Goal: Information Seeking & Learning: Understand process/instructions

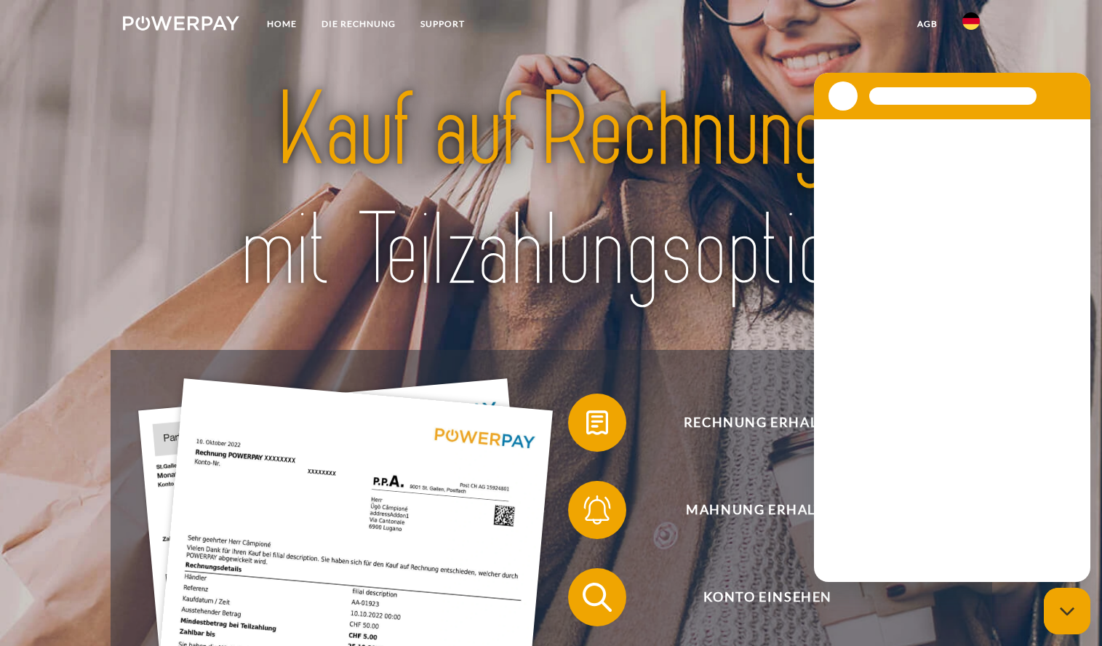
click at [966, 20] on img at bounding box center [970, 20] width 17 height 17
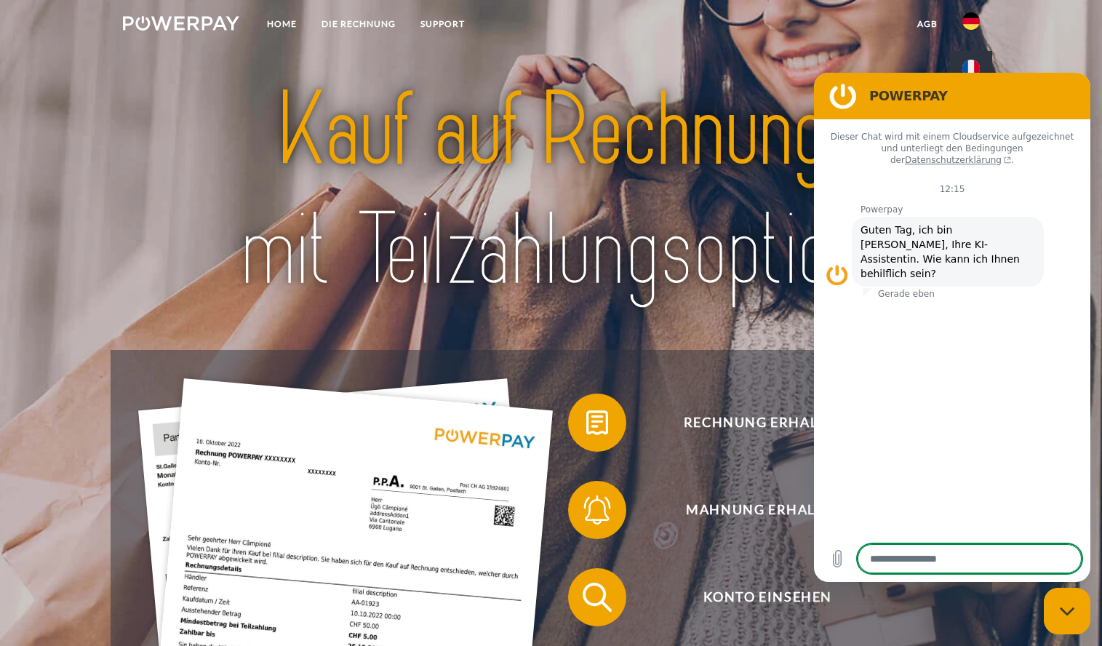
click at [972, 68] on img at bounding box center [970, 68] width 17 height 17
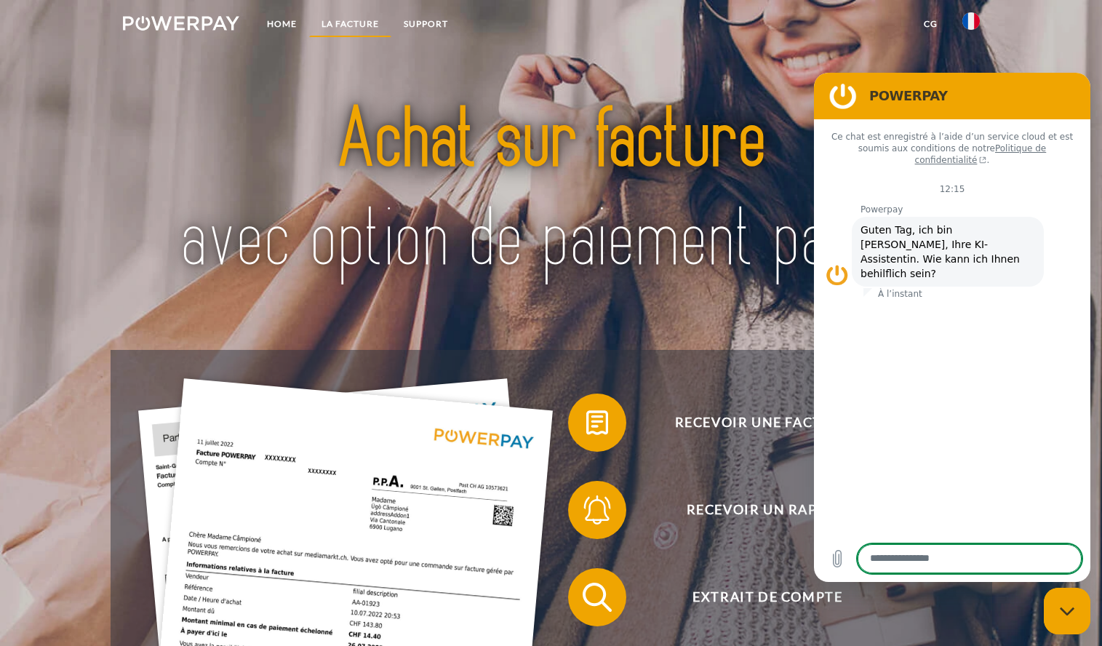
click at [360, 22] on link "LA FACTURE" at bounding box center [350, 24] width 82 height 26
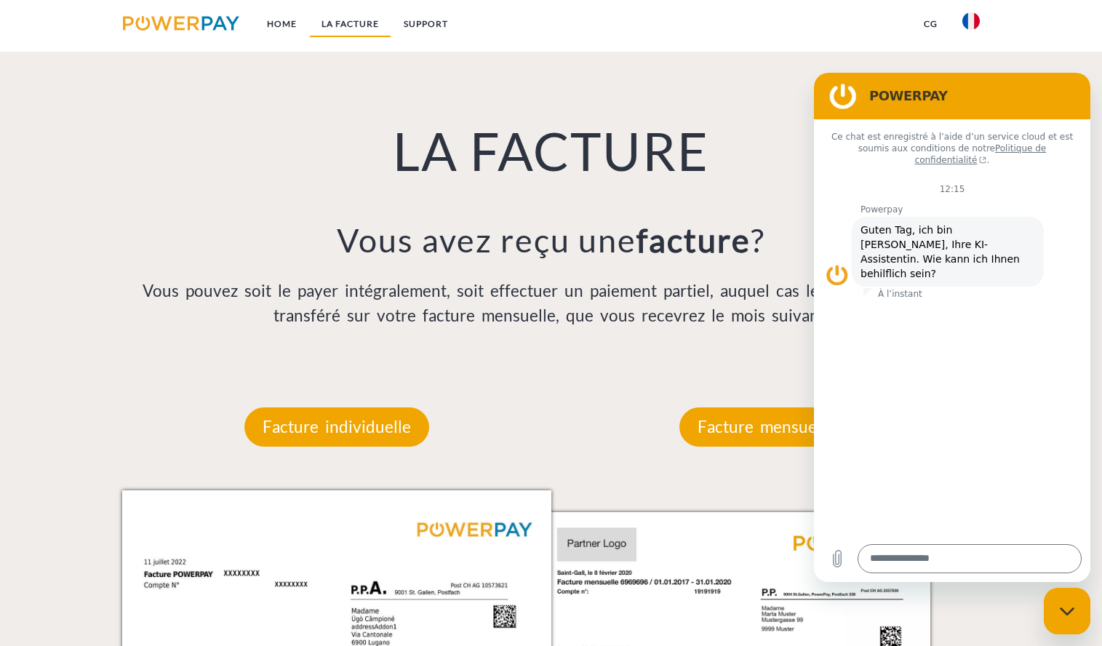
scroll to position [1039, 0]
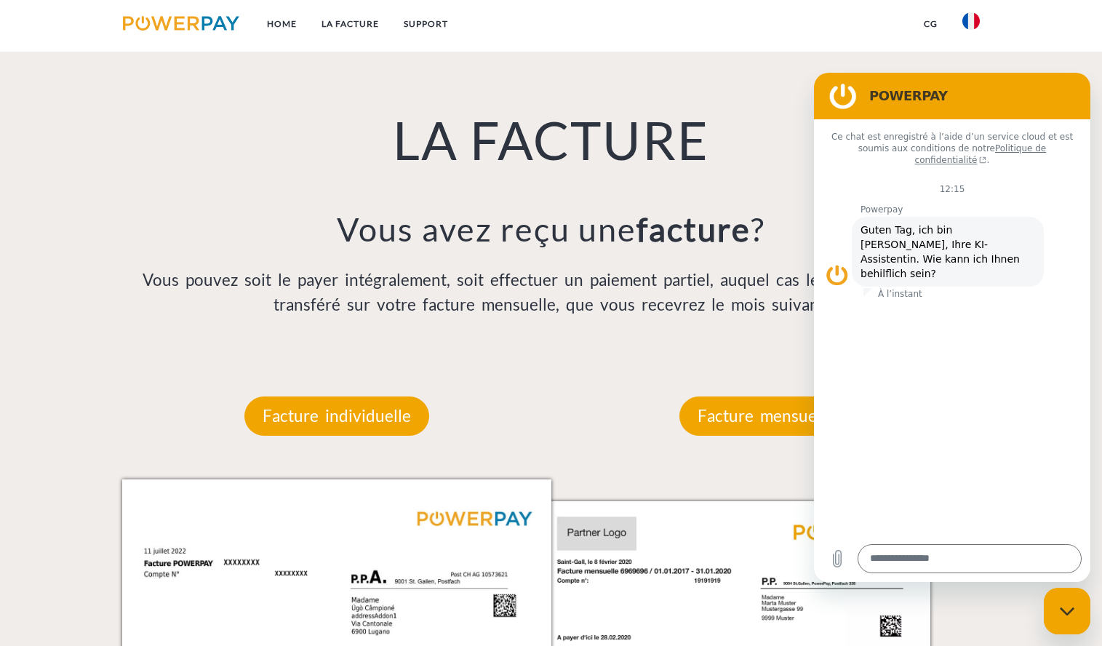
drag, startPoint x: 1023, startPoint y: 99, endPoint x: -559, endPoint y: 327, distance: 1599.0
click html "POWERPAY Ce chat est enregistré à l’aide d’un service cloud et est soumis aux c…"
click at [901, 564] on textarea at bounding box center [969, 558] width 224 height 29
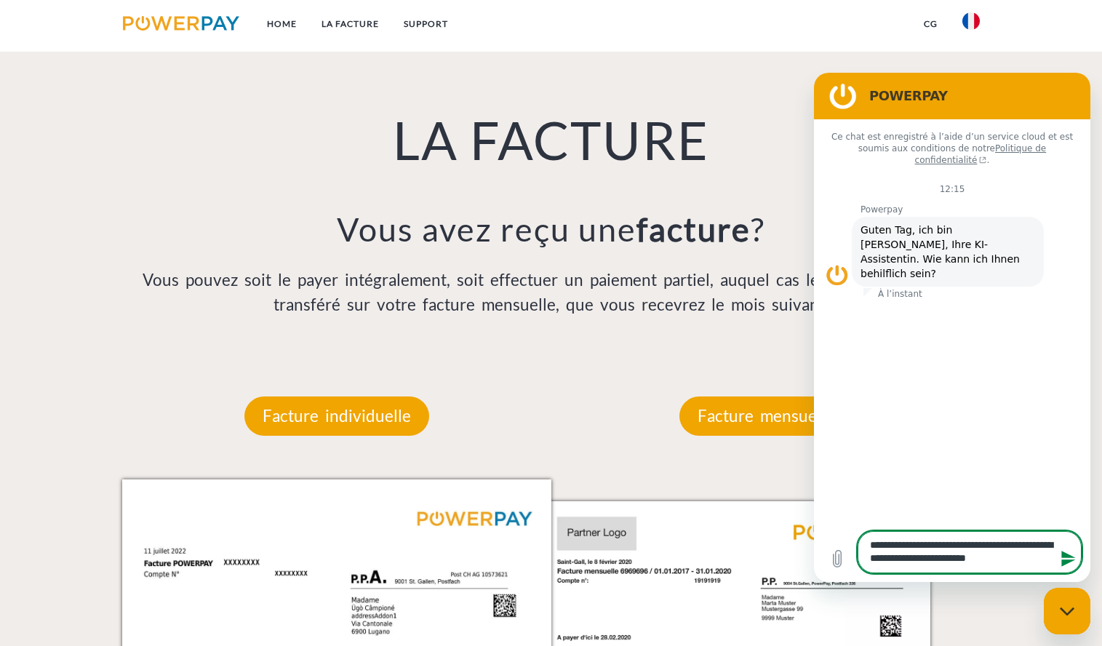
type textarea "**********"
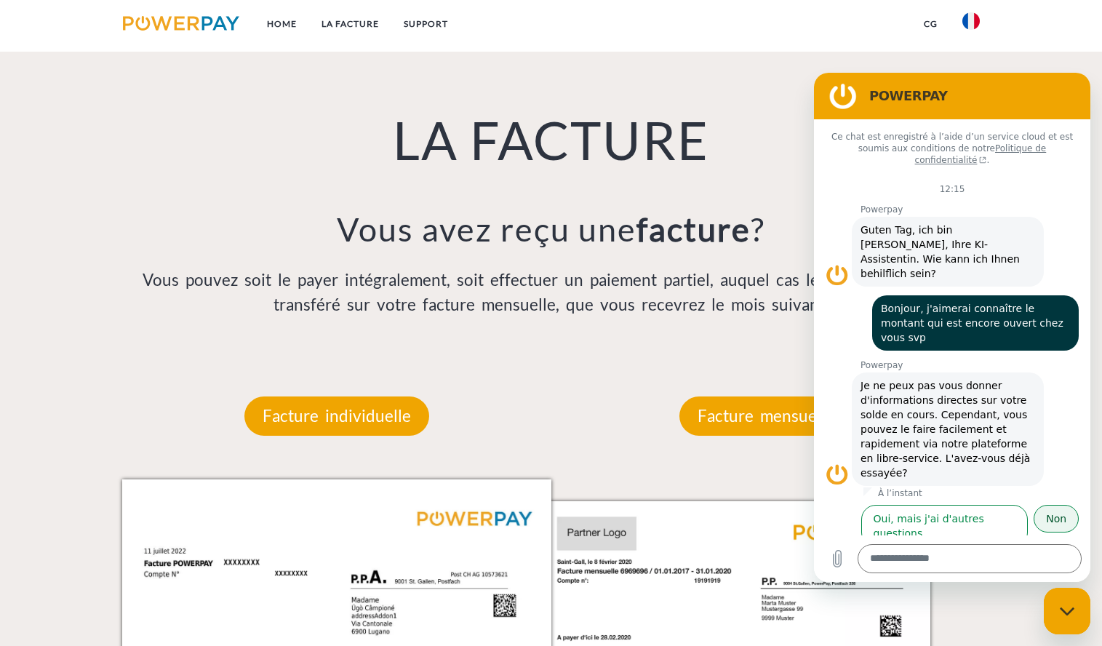
click at [1061, 505] on button "Non" at bounding box center [1055, 519] width 45 height 28
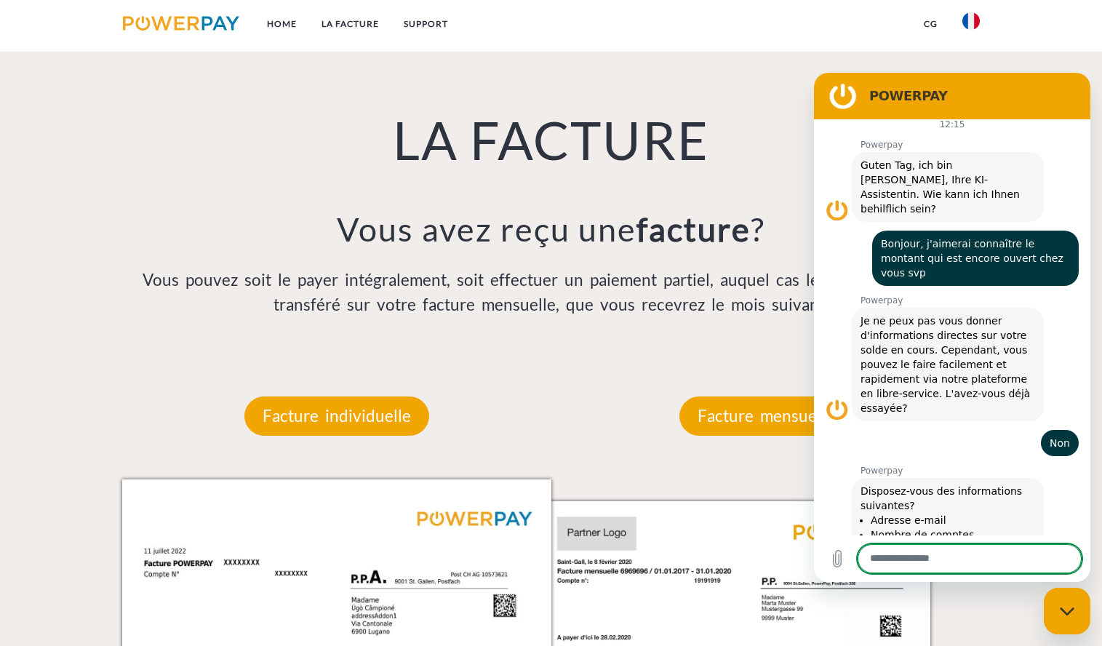
scroll to position [101, 0]
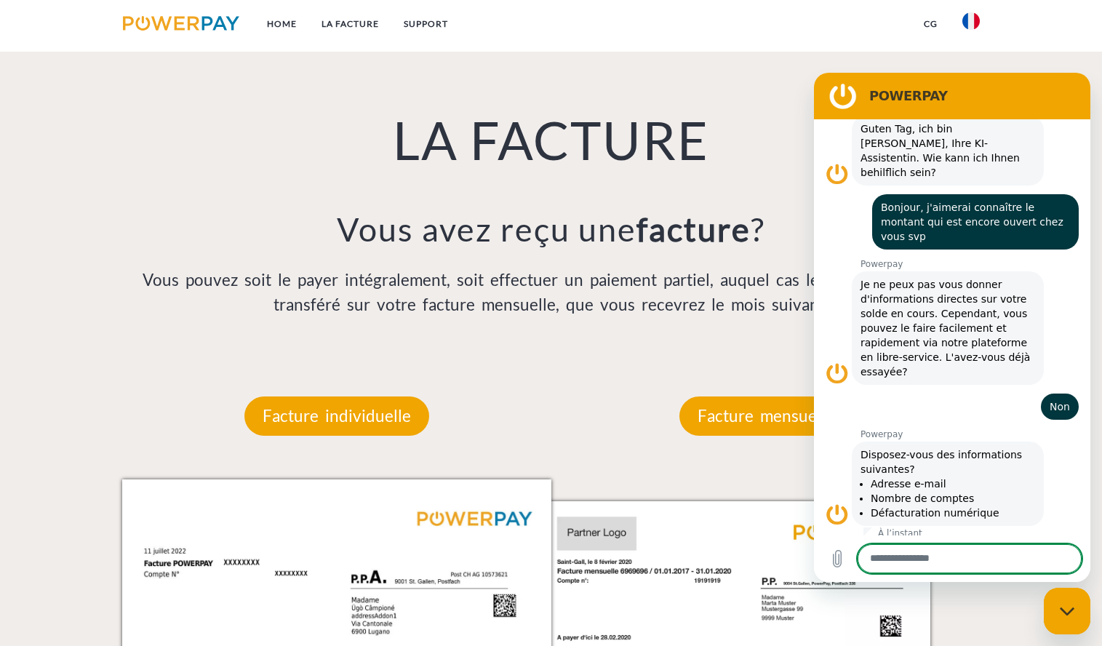
click at [996, 545] on button "Oui" at bounding box center [1007, 559] width 41 height 28
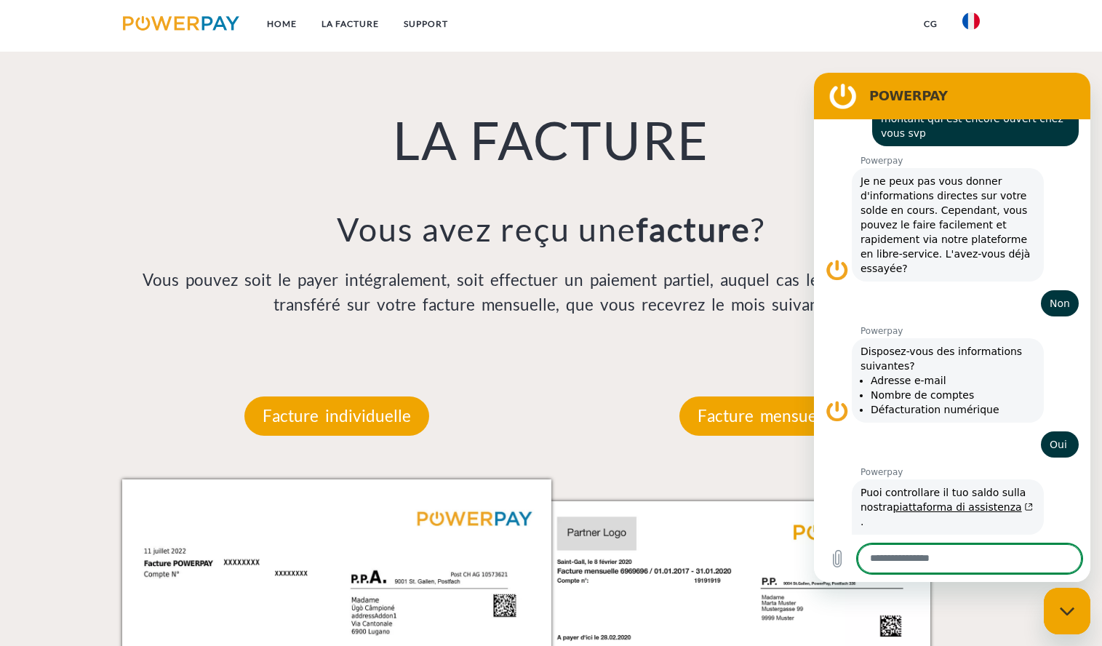
scroll to position [241, 0]
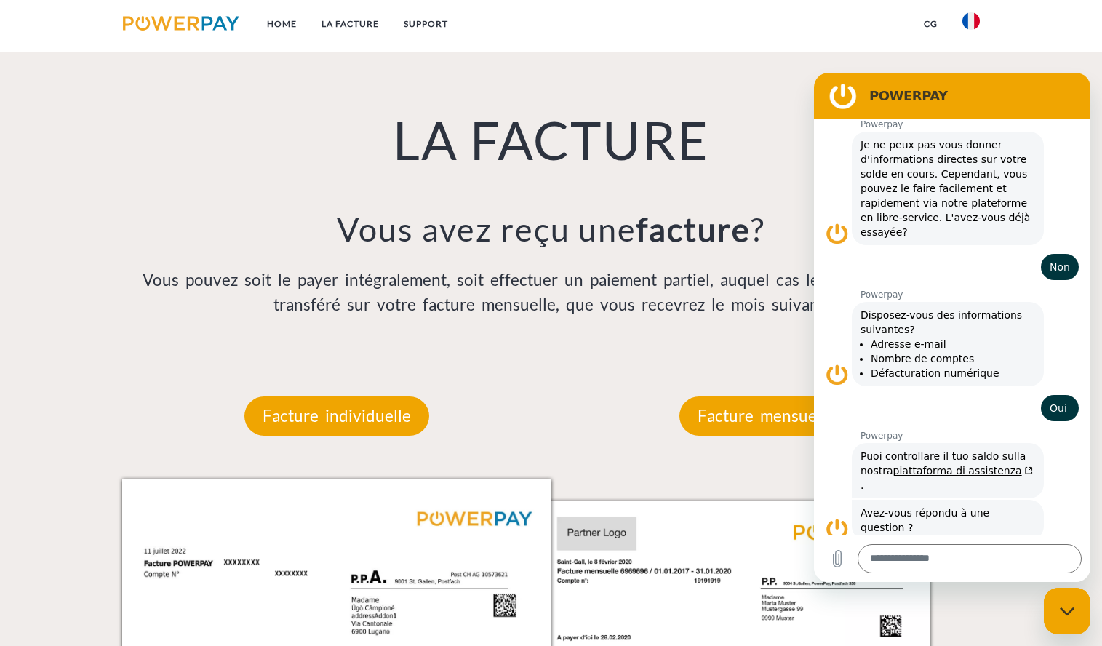
click at [358, 343] on div "LA FACTURE Vous avez reçu une facture ? Vous pouvez soit le payer intégralement…" at bounding box center [551, 176] width 881 height 356
click at [746, 422] on p "Facture mensuelle" at bounding box center [765, 415] width 173 height 39
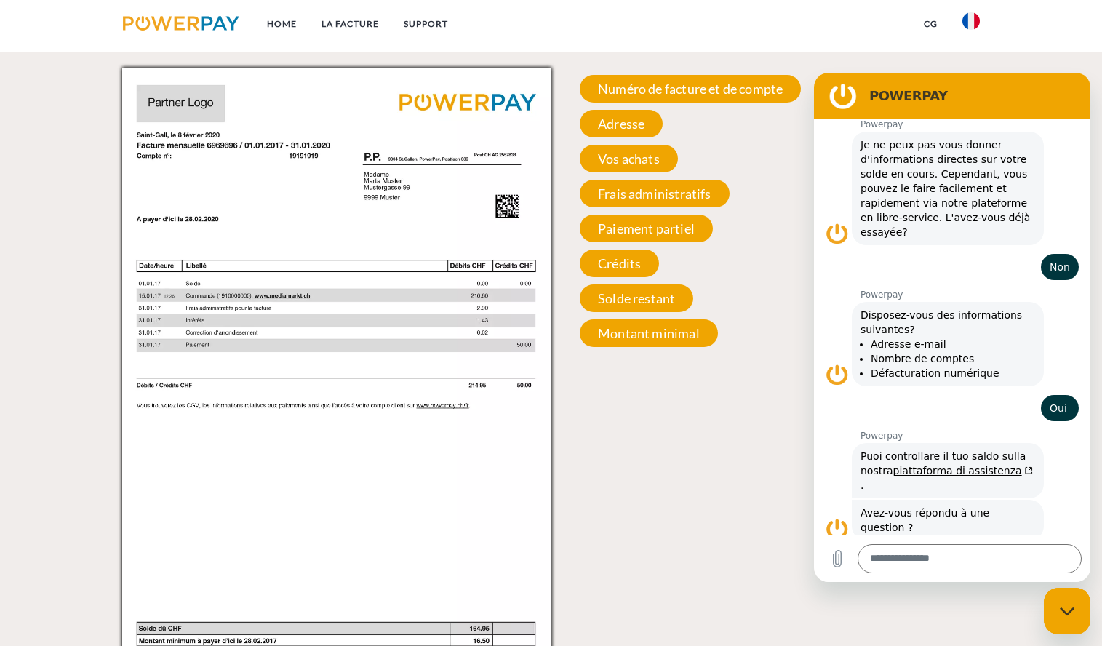
scroll to position [1185, 0]
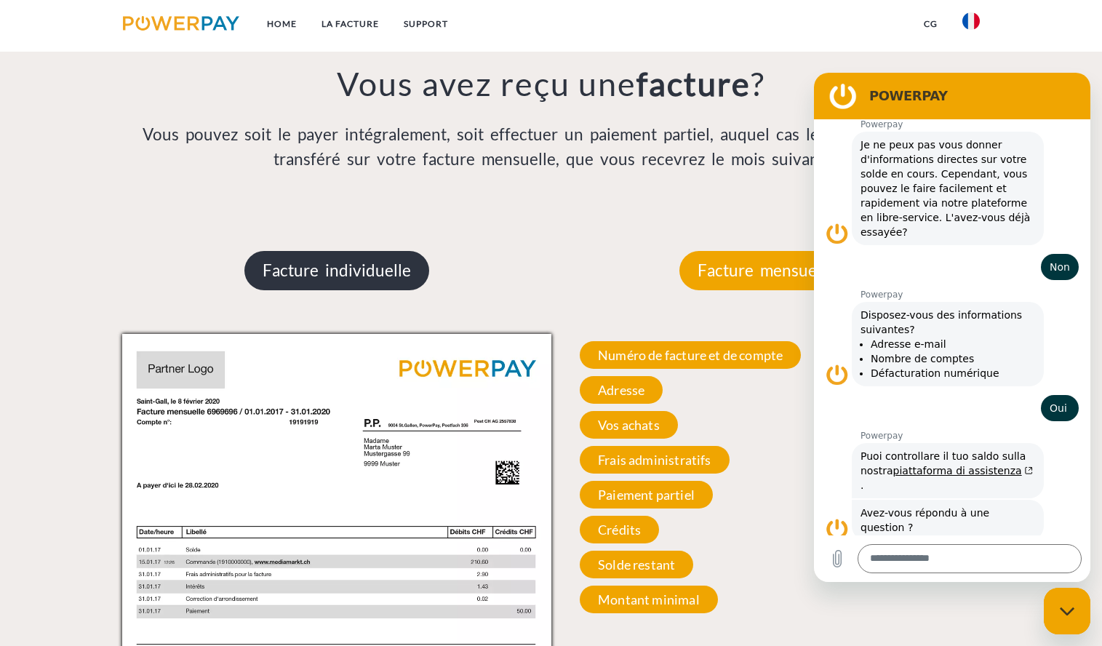
click at [343, 279] on p "Facture individuelle" at bounding box center [336, 270] width 185 height 39
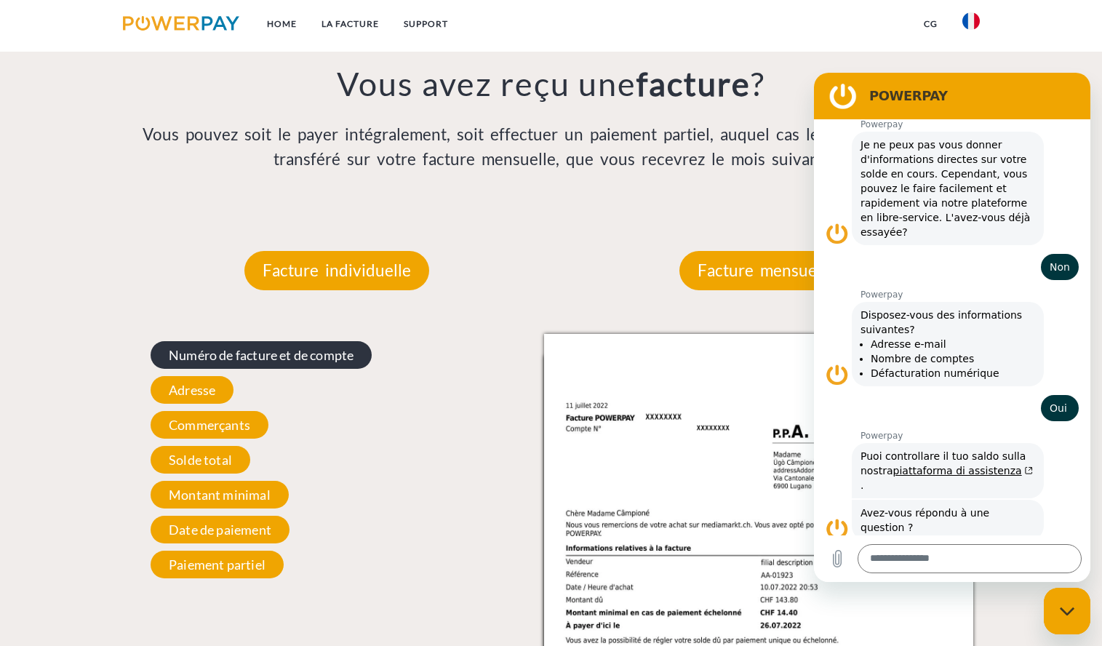
click at [275, 363] on span "Numéro de facture et de compte" at bounding box center [261, 355] width 221 height 28
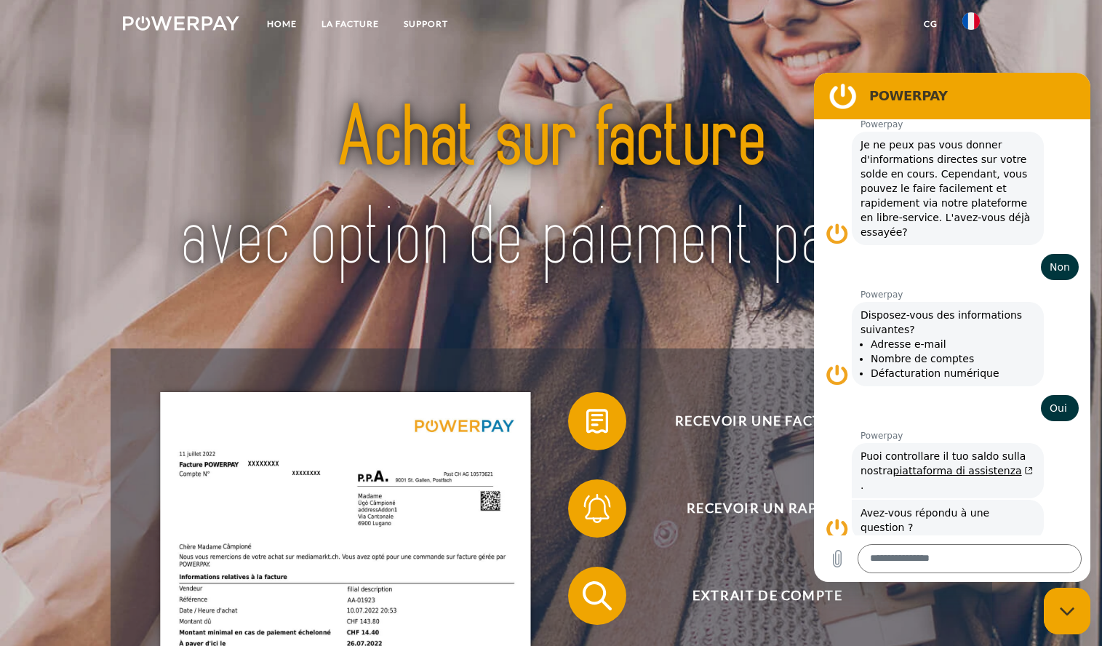
scroll to position [0, 0]
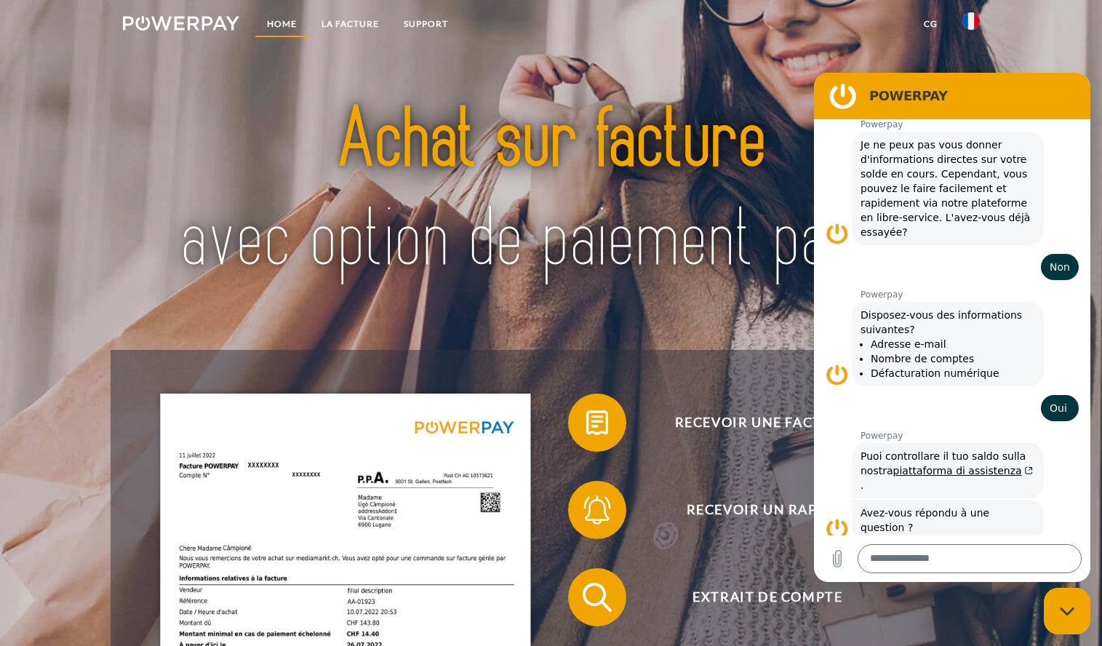
click at [271, 23] on link "Home" at bounding box center [282, 24] width 55 height 26
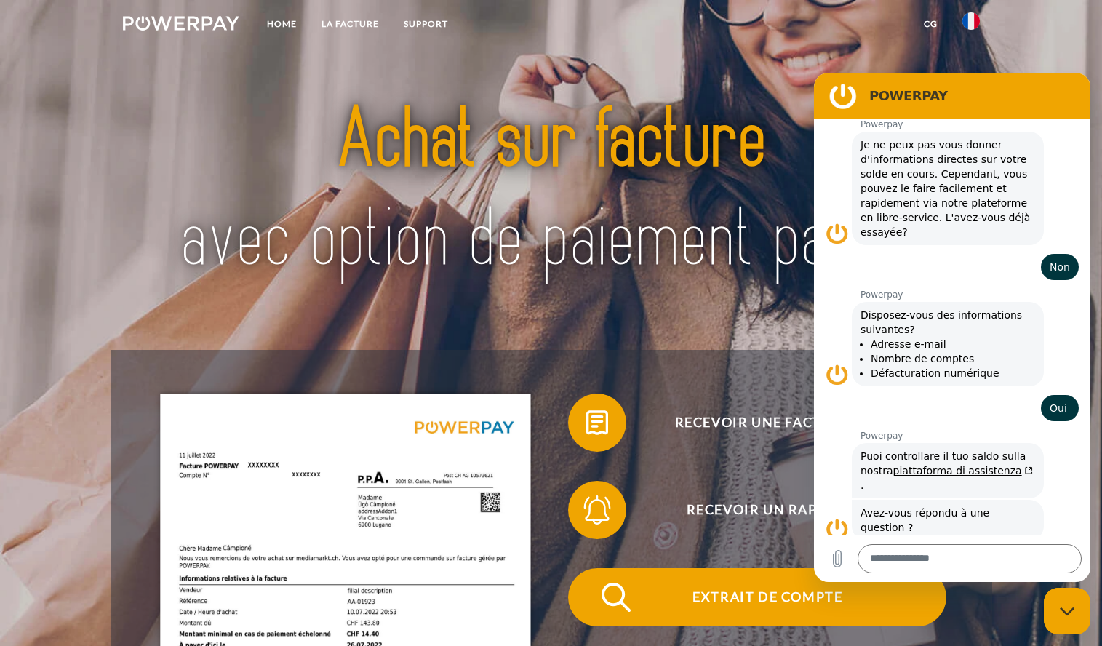
click at [759, 601] on span "Extrait de compte" at bounding box center [767, 597] width 356 height 58
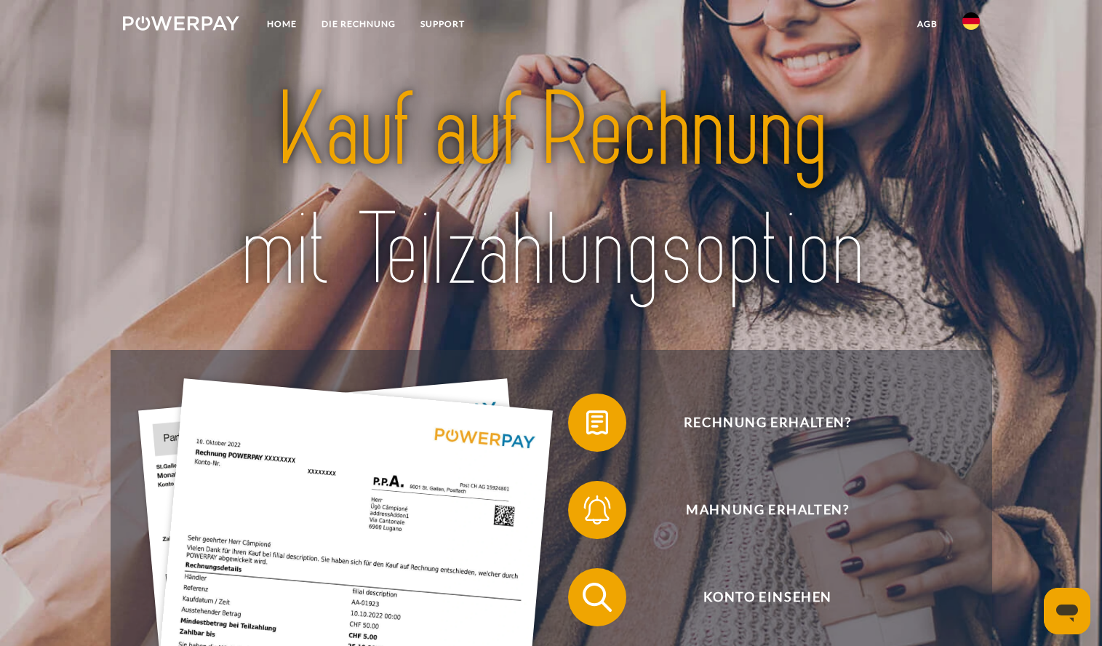
click at [972, 21] on img at bounding box center [970, 20] width 17 height 17
click at [968, 73] on img at bounding box center [970, 68] width 17 height 17
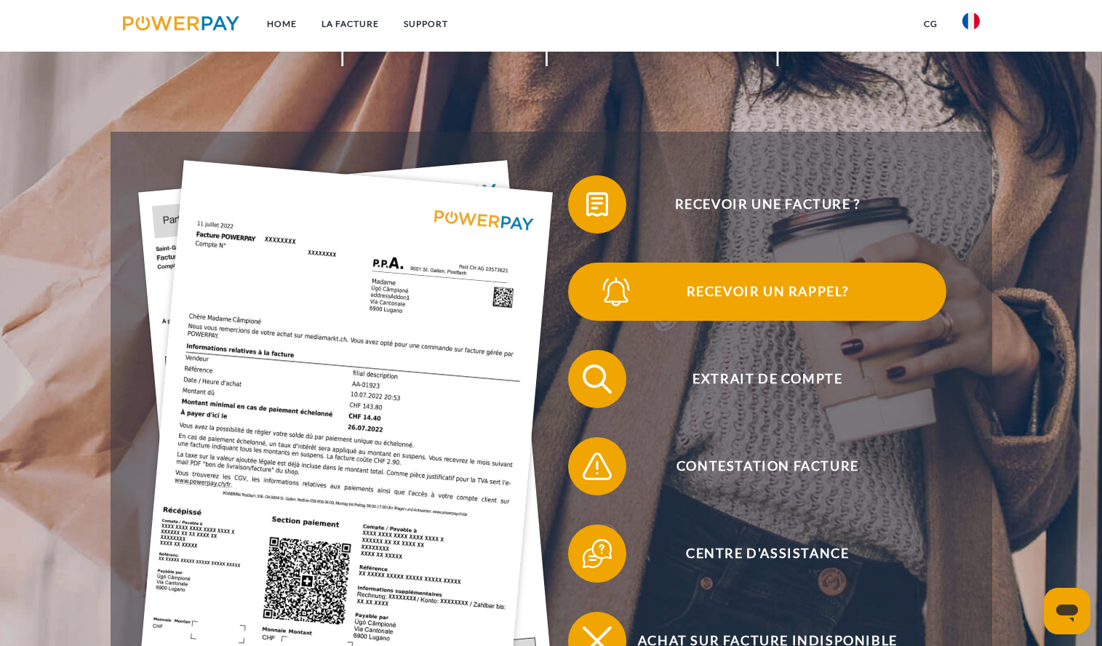
scroll to position [364, 0]
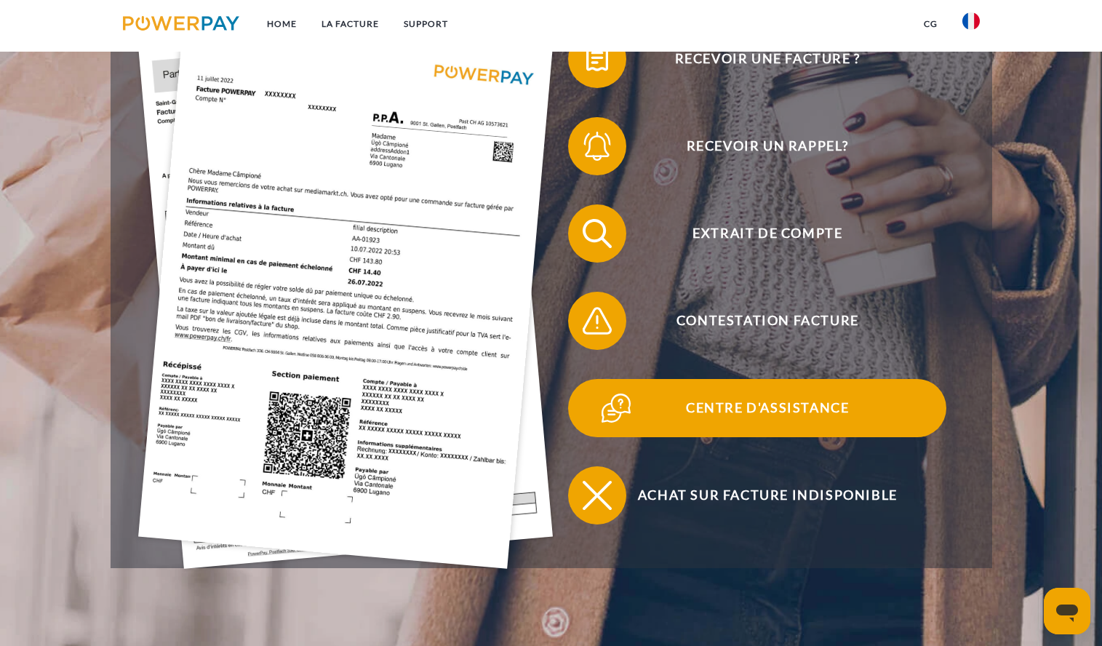
click at [780, 412] on span "Centre d'assistance" at bounding box center [767, 408] width 356 height 58
